Goal: Find specific page/section: Find specific page/section

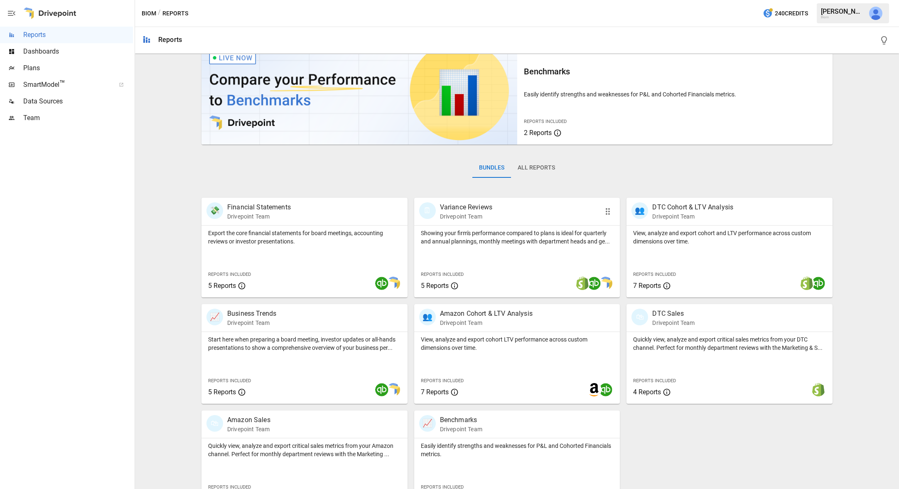
scroll to position [25, 0]
click at [290, 339] on p "Start here when preparing a board meeting, investor updates or all-hands presen…" at bounding box center [304, 342] width 193 height 17
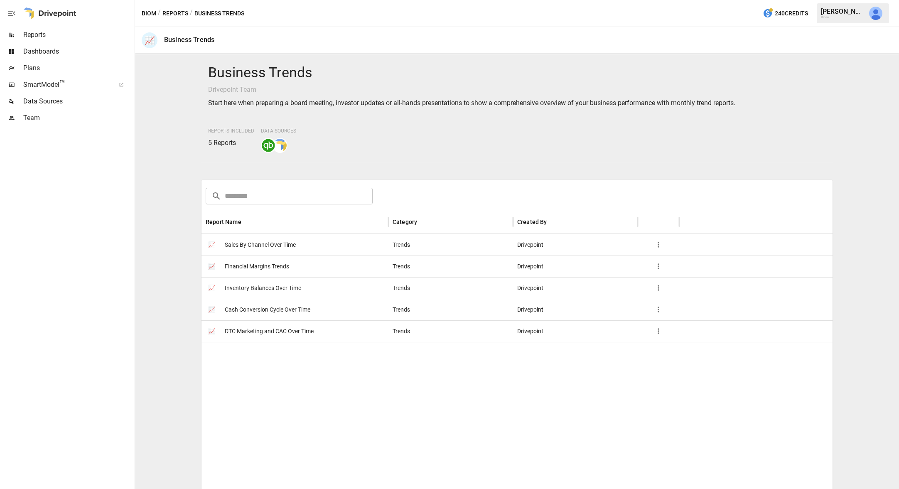
click at [278, 267] on span "Financial Margins Trends" at bounding box center [257, 266] width 64 height 21
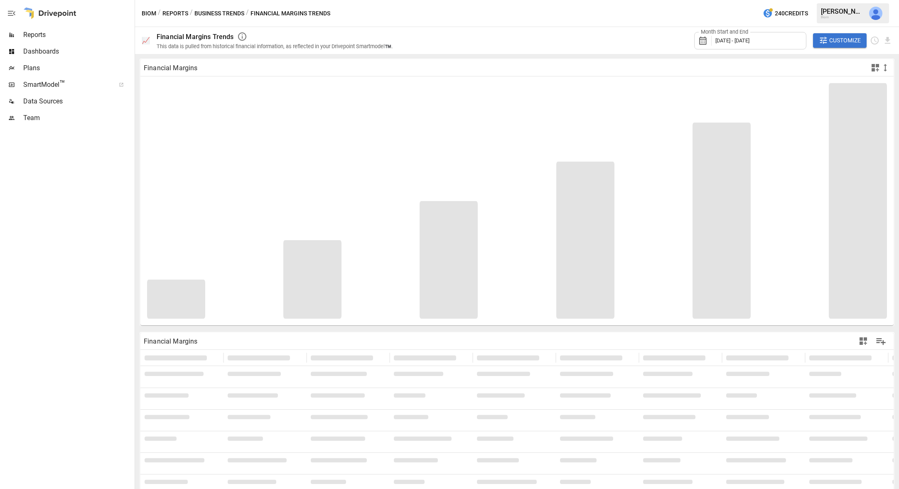
click at [746, 43] on span "January 2022 - December 2023" at bounding box center [732, 40] width 34 height 6
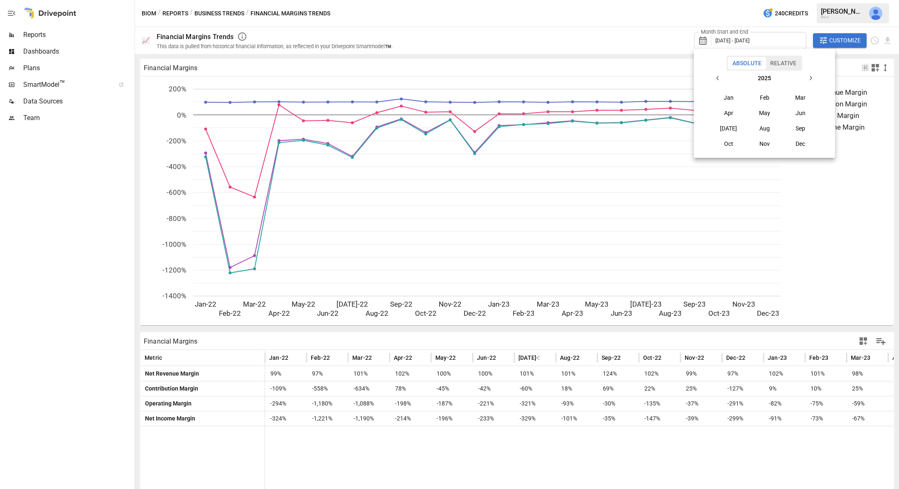
click at [716, 78] on icon "button" at bounding box center [717, 78] width 7 height 7
click at [720, 78] on icon "button" at bounding box center [717, 78] width 7 height 7
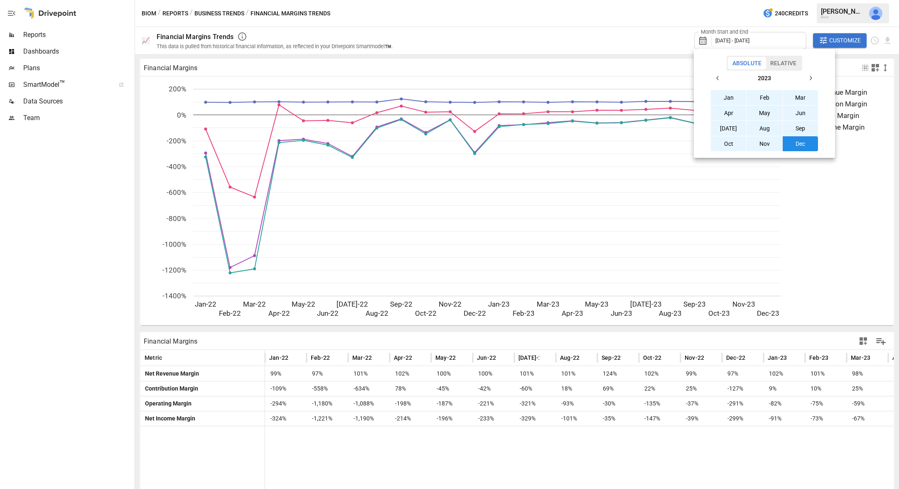
drag, startPoint x: 809, startPoint y: 79, endPoint x: 794, endPoint y: 87, distance: 17.5
click at [809, 79] on icon "button" at bounding box center [810, 78] width 7 height 7
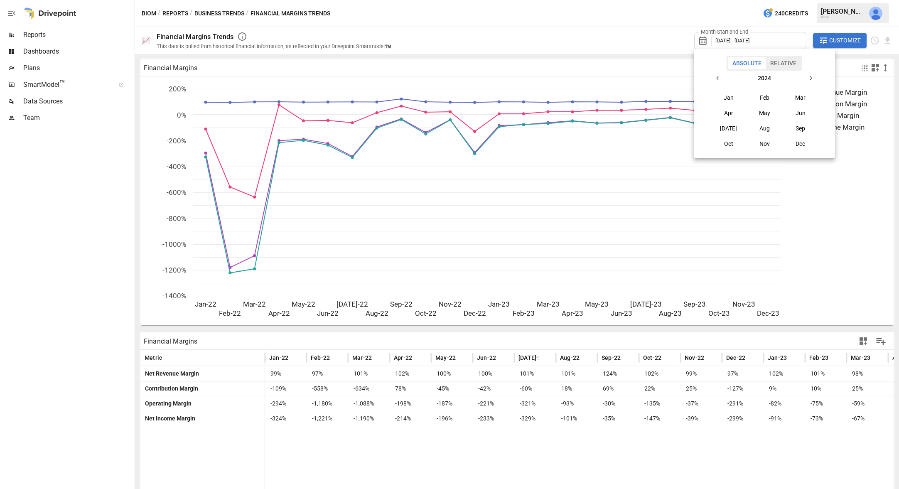
drag, startPoint x: 728, startPoint y: 96, endPoint x: 759, endPoint y: 93, distance: 31.3
click at [732, 95] on button "Jan" at bounding box center [729, 97] width 36 height 15
click at [811, 79] on icon "button" at bounding box center [810, 78] width 7 height 7
click at [729, 130] on button "Jul" at bounding box center [729, 128] width 36 height 15
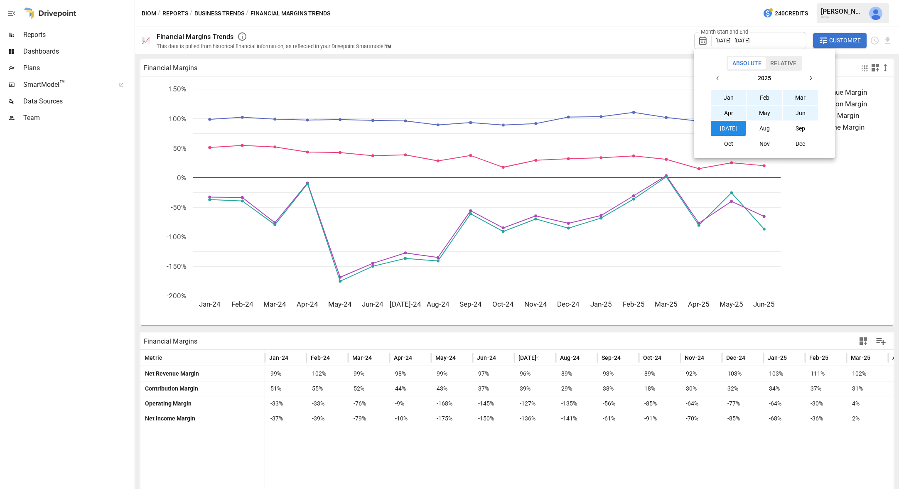
click at [606, 32] on div at bounding box center [449, 244] width 899 height 489
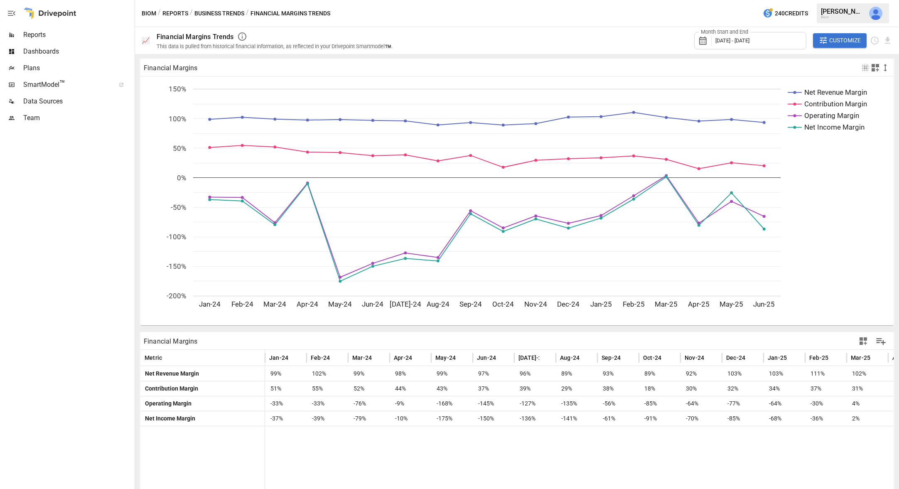
click at [218, 15] on button "Business Trends" at bounding box center [219, 13] width 50 height 10
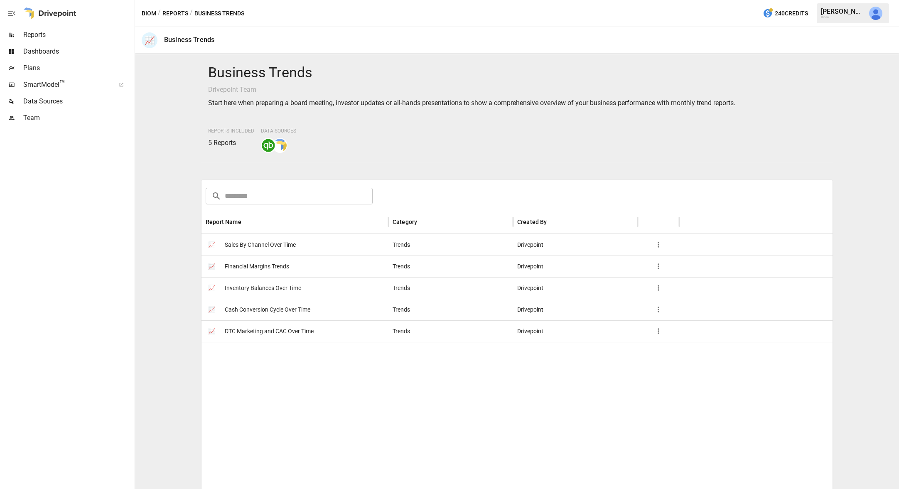
click at [156, 174] on div "Business Trends Drivepoint Team Start here when preparing a board meeting, inve…" at bounding box center [516, 271] width 757 height 428
click at [275, 267] on span "Financial Margins Trends" at bounding box center [257, 266] width 64 height 21
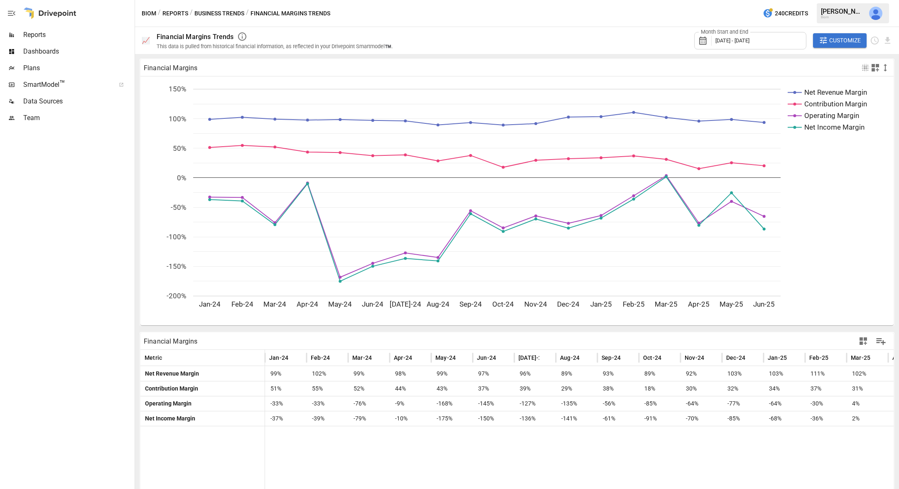
click at [174, 14] on button "Reports" at bounding box center [175, 13] width 26 height 10
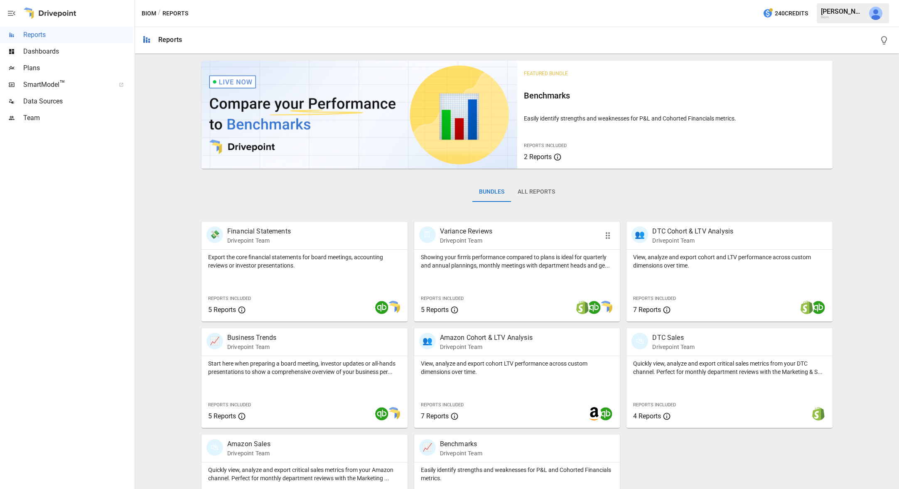
scroll to position [48, 0]
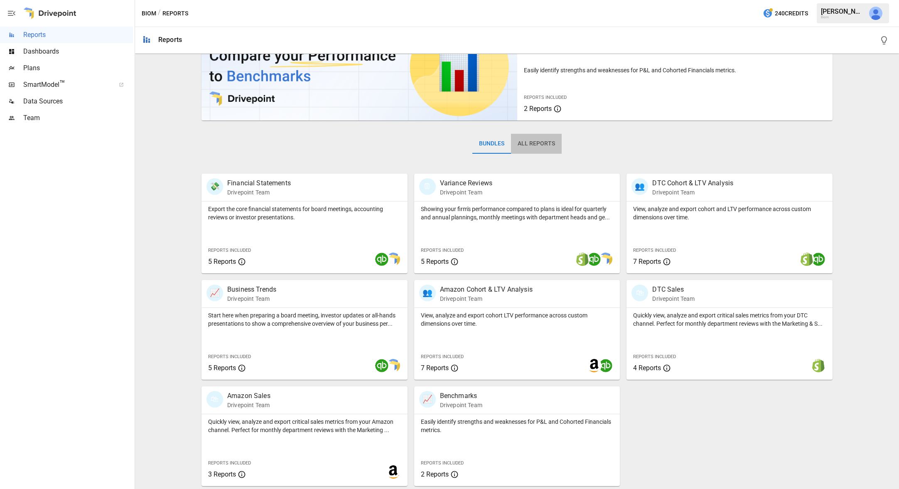
click at [542, 144] on button "All Reports" at bounding box center [536, 144] width 51 height 20
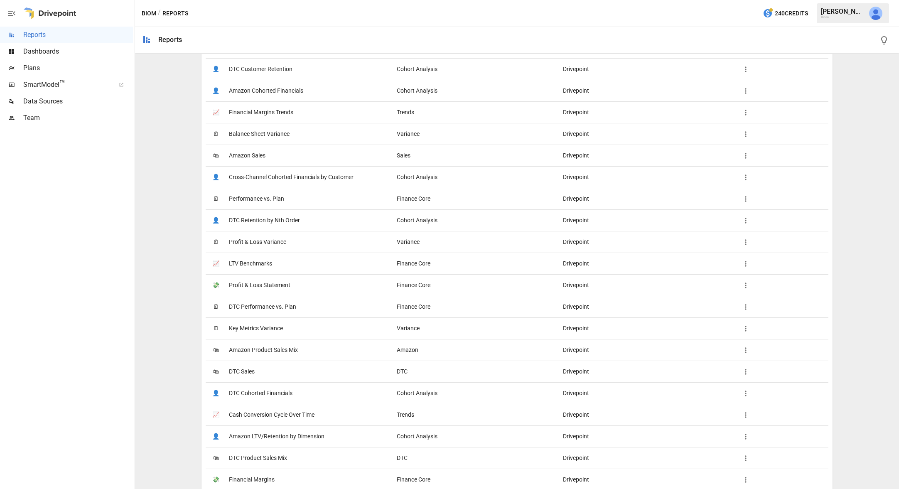
scroll to position [654, 0]
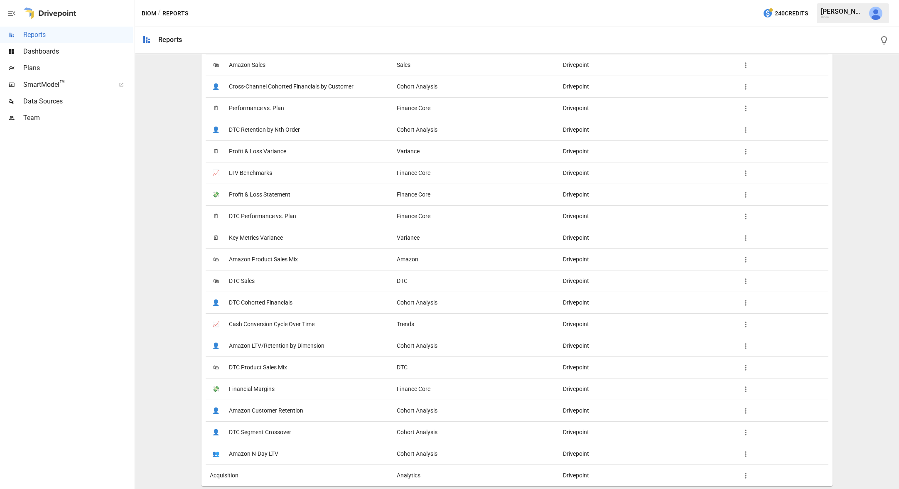
click at [613, 16] on div "Biom / Reports 240 Credits Will G. Biom" at bounding box center [517, 13] width 764 height 27
